Goal: Book appointment/travel/reservation

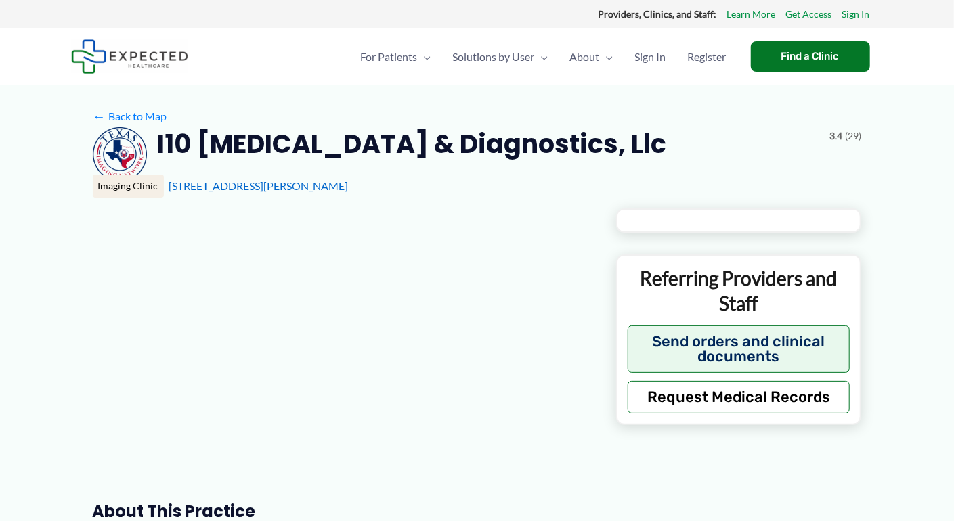
type input "**********"
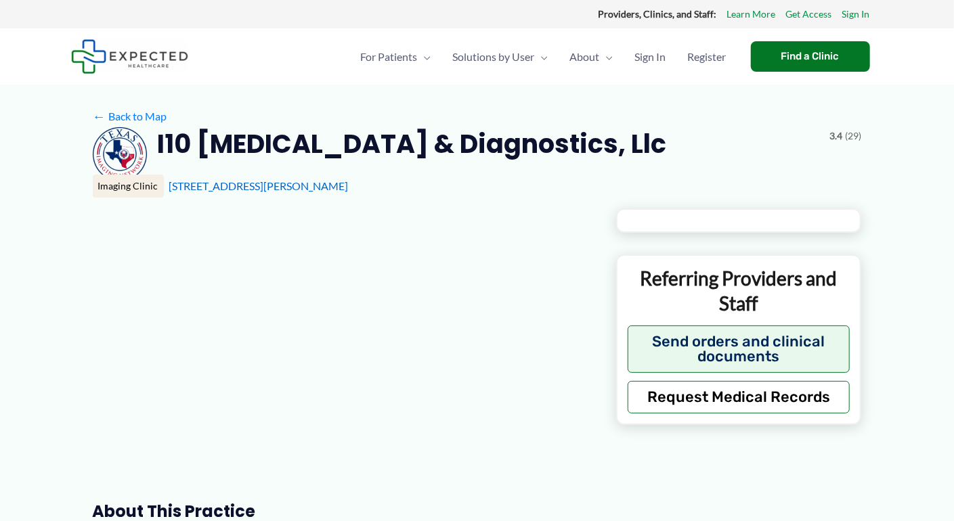
type input "**********"
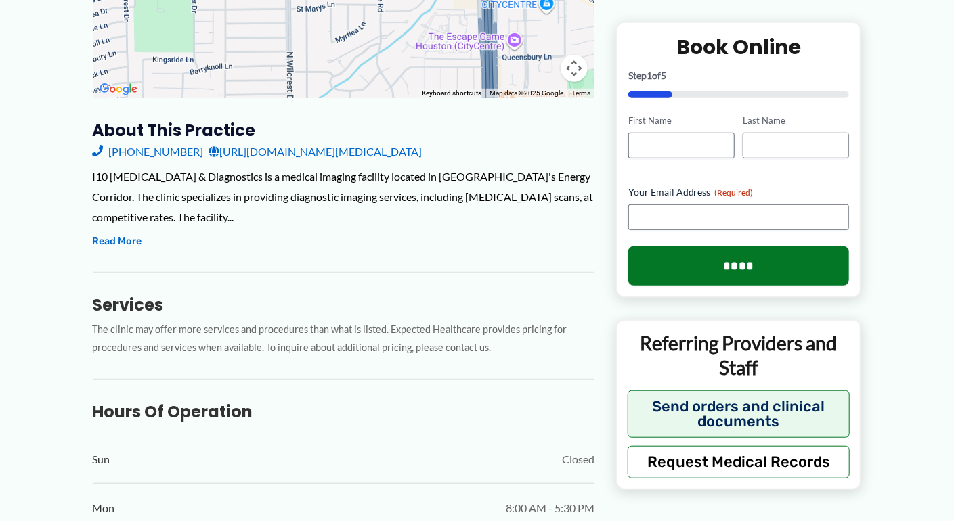
scroll to position [380, 0]
click at [349, 150] on link "[URL][DOMAIN_NAME][MEDICAL_DATA]" at bounding box center [315, 153] width 213 height 20
